Goal: Information Seeking & Learning: Learn about a topic

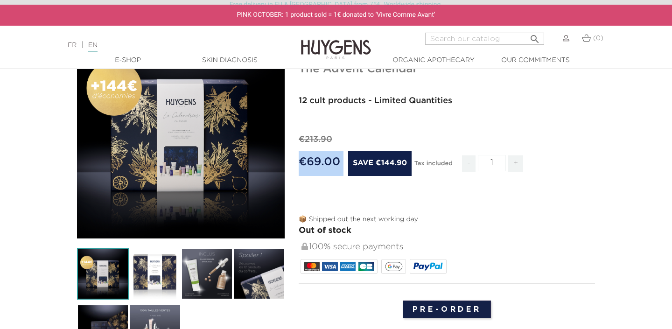
drag, startPoint x: 299, startPoint y: 161, endPoint x: 343, endPoint y: 161, distance: 43.8
click at [343, 161] on div "€69.00 Save €144.90" at bounding box center [355, 163] width 113 height 25
copy div "€69.00"
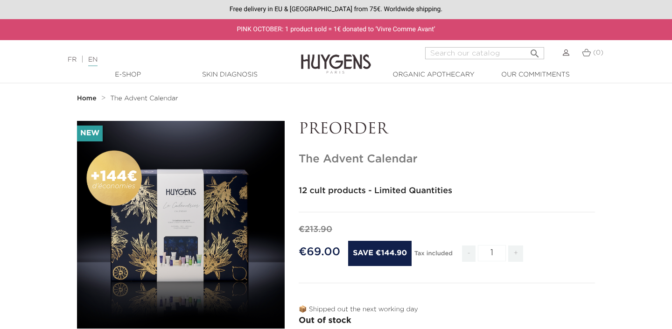
click at [388, 162] on h1 "The Advent Calendar" at bounding box center [447, 160] width 296 height 14
copy h1 "Calendar"
click at [500, 62] on div " Search" at bounding box center [484, 58] width 119 height 22
click at [493, 53] on input "Search" at bounding box center [484, 53] width 119 height 12
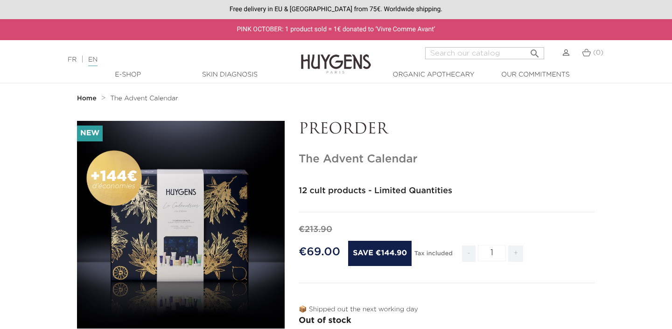
paste input "Calendar"
type input "Calendar"
click at [526, 44] on button " Search" at bounding box center [534, 50] width 17 height 13
click at [164, 101] on span "The Advent Calendar" at bounding box center [144, 98] width 68 height 7
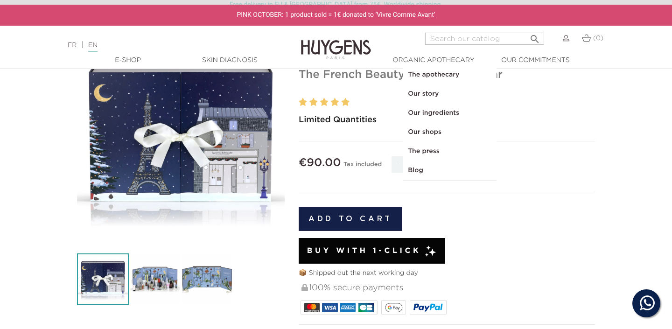
scroll to position [87, 0]
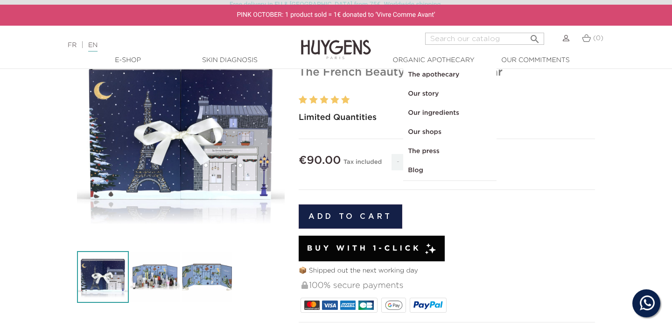
click at [156, 279] on img at bounding box center [155, 277] width 52 height 52
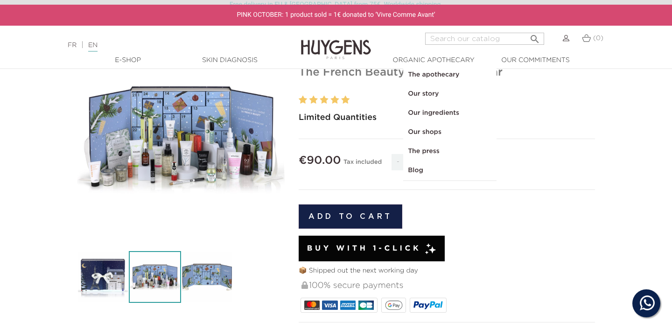
click at [220, 279] on img at bounding box center [207, 277] width 52 height 52
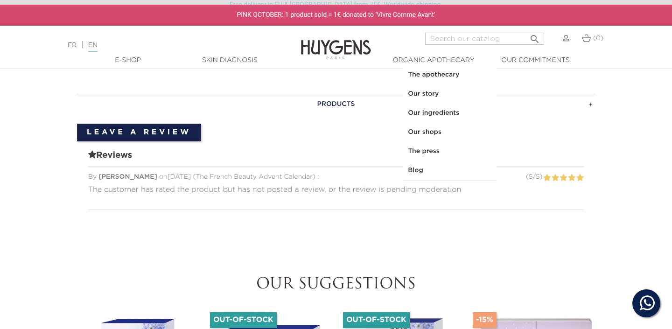
scroll to position [0, 0]
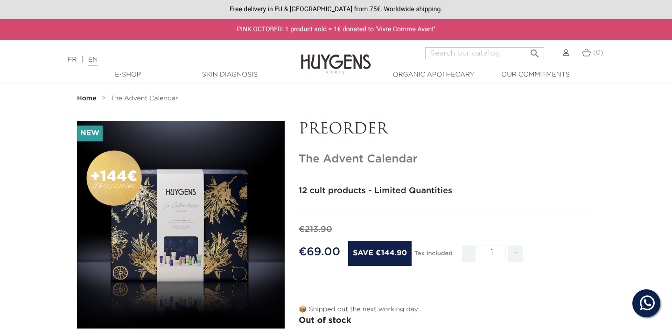
click at [160, 100] on span "The Advent Calendar" at bounding box center [144, 98] width 68 height 7
click at [92, 98] on strong "Home" at bounding box center [87, 98] width 20 height 7
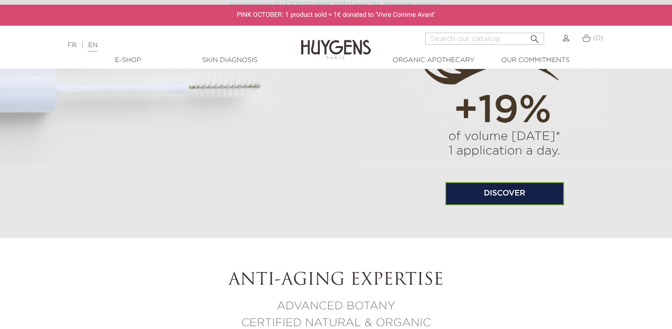
scroll to position [723, 0]
